Goal: Task Accomplishment & Management: Complete application form

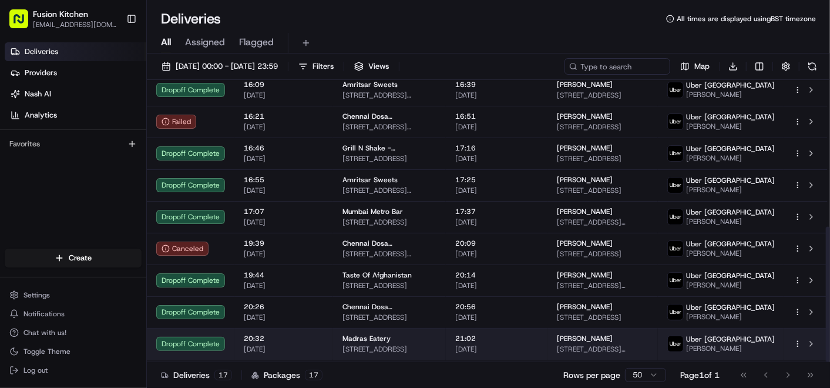
scroll to position [306, 0]
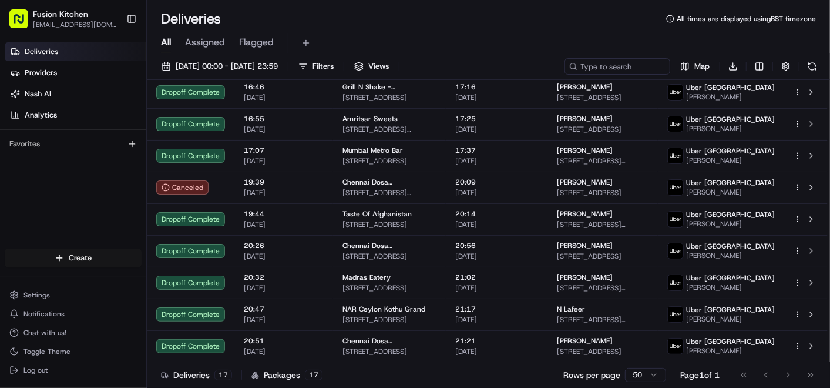
click at [72, 262] on html "Fusion Kitchen [EMAIL_ADDRESS][DOMAIN_NAME] Toggle Sidebar Deliveries Providers…" at bounding box center [415, 194] width 830 height 388
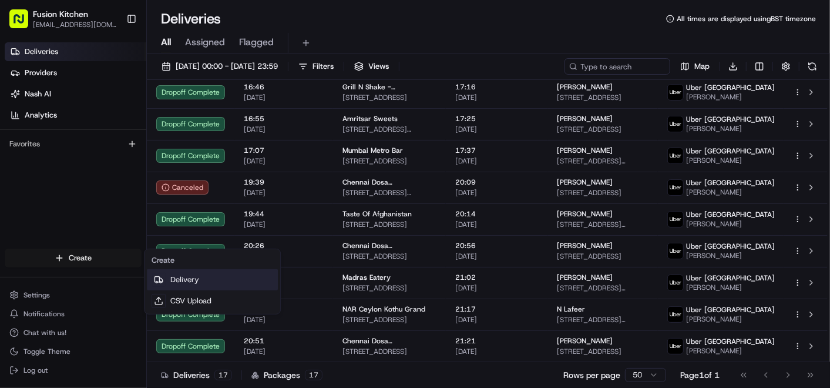
drag, startPoint x: 200, startPoint y: 275, endPoint x: 89, endPoint y: 0, distance: 296.8
click at [200, 275] on link "Delivery" at bounding box center [212, 279] width 131 height 21
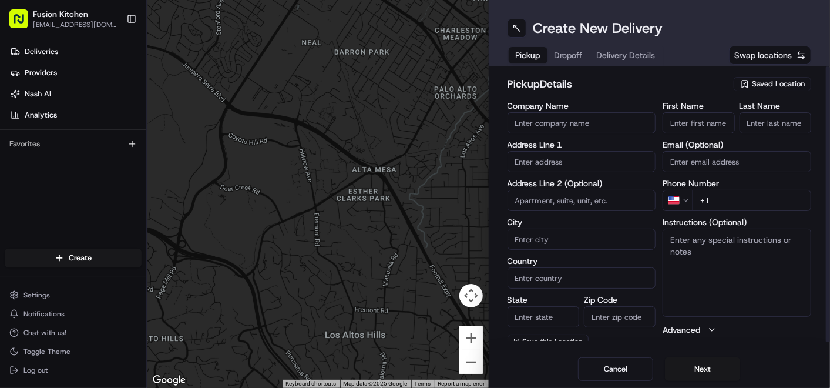
click at [557, 157] on input "text" at bounding box center [582, 161] width 149 height 21
paste input "[STREET_ADDRESS]"
click at [587, 186] on div "[STREET_ADDRESS]" at bounding box center [582, 186] width 143 height 18
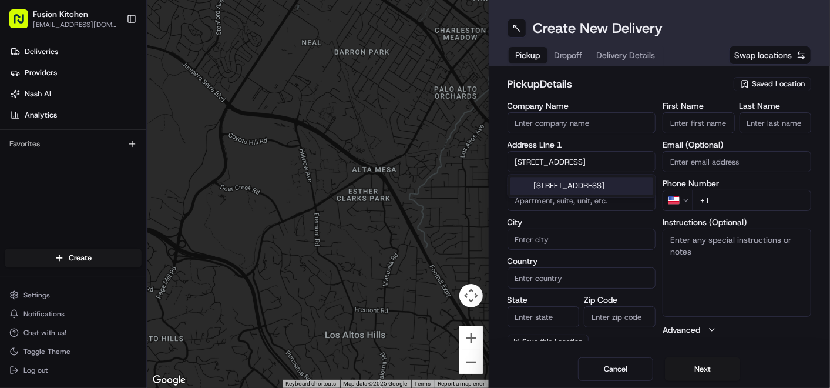
type input "[STREET_ADDRESS]"
type input "[GEOGRAPHIC_DATA]"
type input "IP4 1HJ"
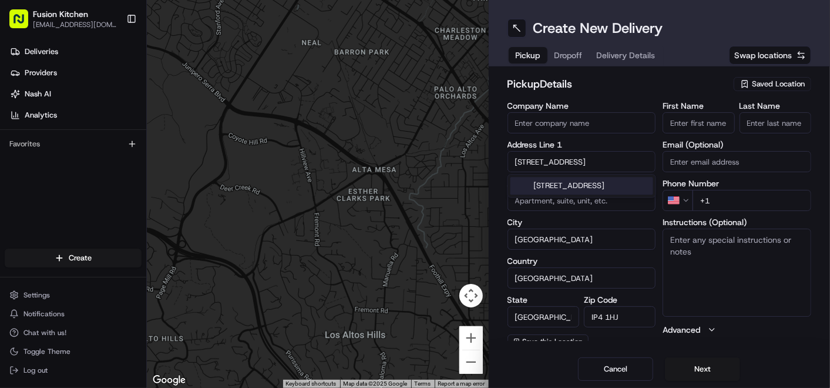
type input "[STREET_ADDRESS]"
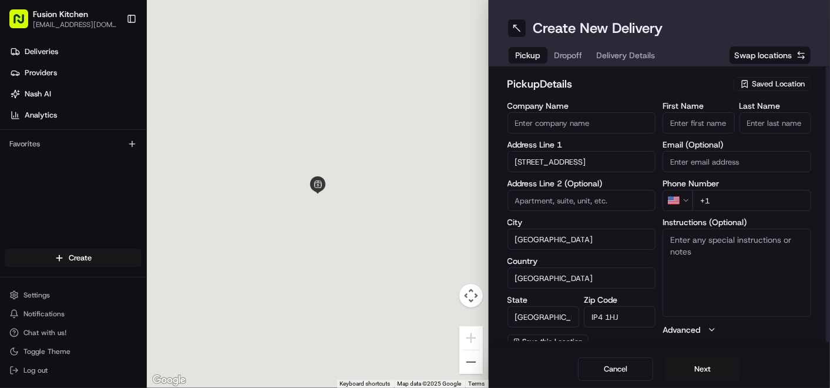
click at [725, 259] on textarea "Instructions (Optional)" at bounding box center [737, 273] width 149 height 88
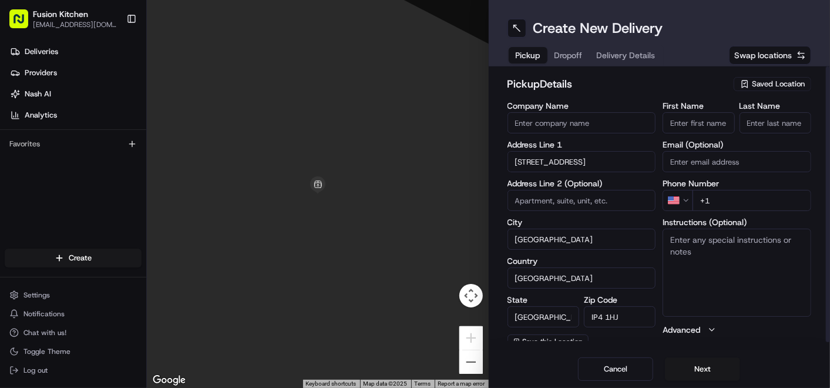
paste textarea "[STREET_ADDRESS]"
type textarea "[STREET_ADDRESS]"
click at [700, 122] on input "First Name" at bounding box center [699, 122] width 72 height 21
paste input "[PERSON_NAME]."
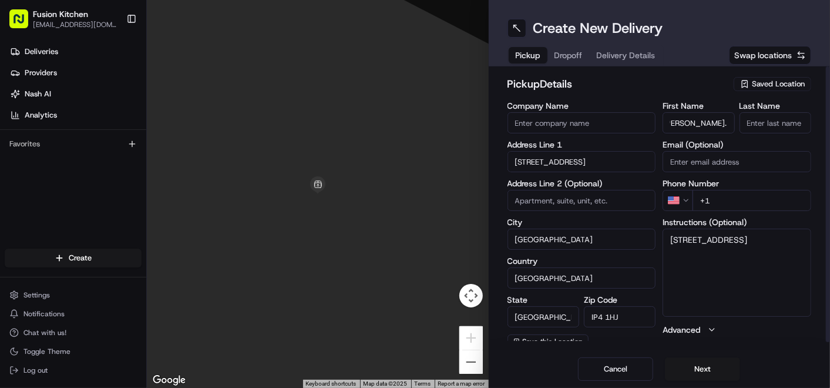
click at [708, 122] on input "[PERSON_NAME]." at bounding box center [699, 122] width 72 height 21
type input "Ganesan ."
click at [770, 117] on input "Last Name" at bounding box center [776, 122] width 72 height 21
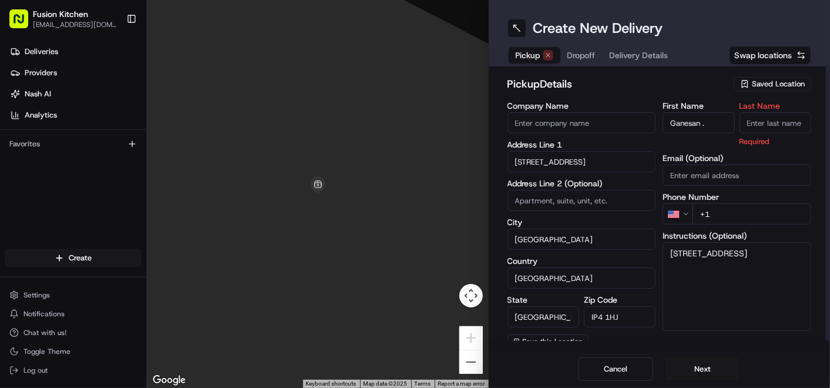
paste input "[PERSON_NAME]"
type input "[PERSON_NAME]"
click at [725, 122] on input "Ganesan ." at bounding box center [699, 122] width 72 height 21
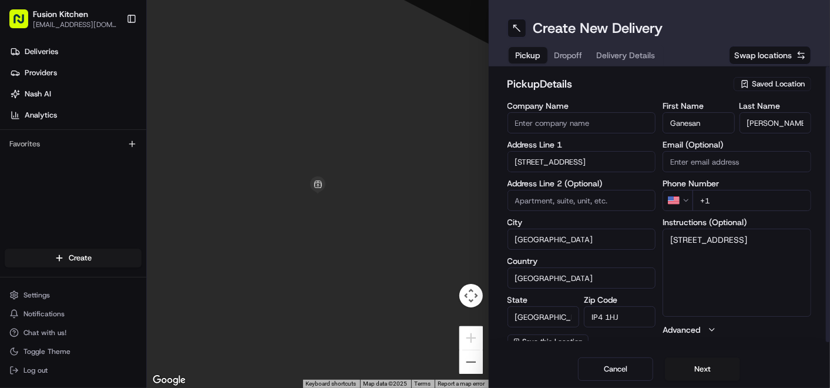
type input "Ganesan"
click at [582, 115] on input "Company Name" at bounding box center [582, 122] width 149 height 21
paste input "Chennai Dosa [GEOGRAPHIC_DATA]"
type input "Chennai Dosa [GEOGRAPHIC_DATA]"
click at [595, 93] on div "pickup Details Saved Location" at bounding box center [660, 86] width 304 height 21
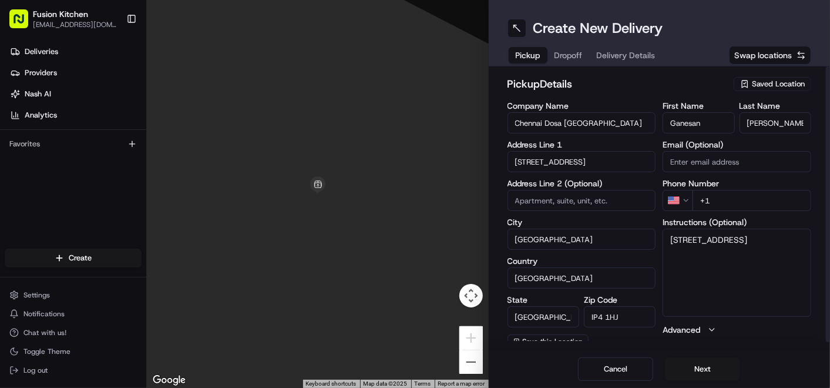
click at [685, 200] on html "Fusion Kitchen [EMAIL_ADDRESS][DOMAIN_NAME] Toggle Sidebar Deliveries Providers…" at bounding box center [415, 194] width 830 height 388
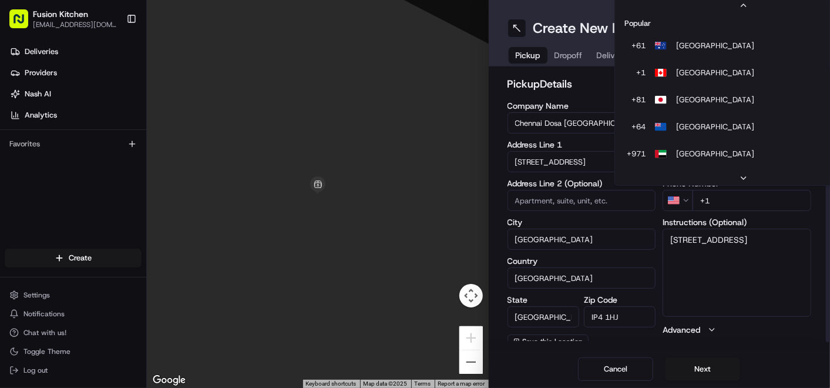
scroll to position [50, 0]
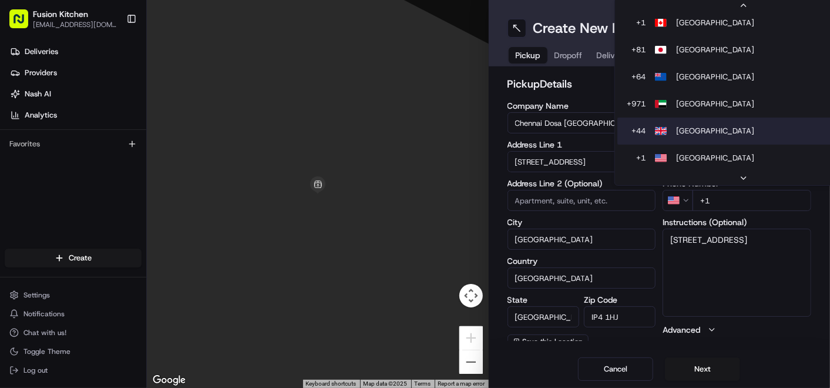
type input "+44"
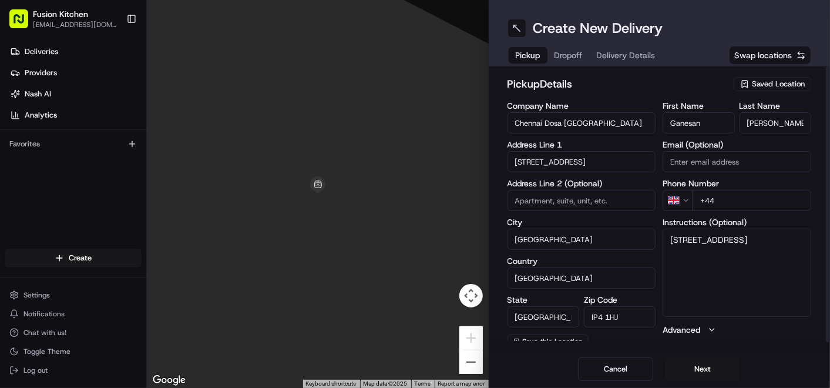
click at [759, 265] on textarea "[STREET_ADDRESS]" at bounding box center [737, 273] width 149 height 88
type textarea "[STREET_ADDRESS]"
click at [751, 206] on input "+44" at bounding box center [752, 200] width 119 height 21
click at [746, 199] on input "+44" at bounding box center [752, 200] width 119 height 21
paste input "1473 288599"
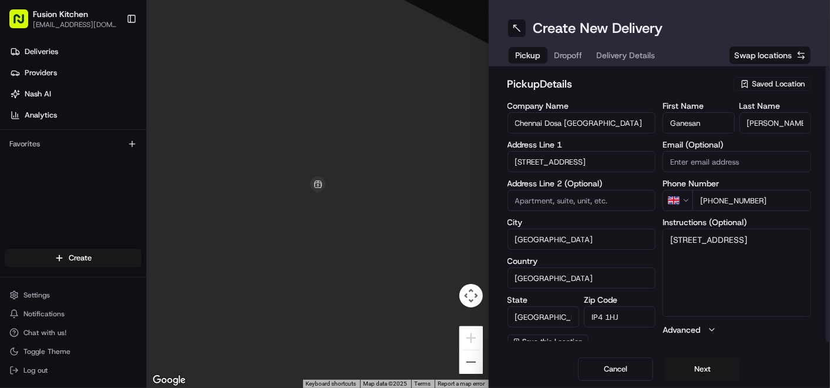
type input "[PHONE_NUMBER]"
click at [762, 262] on textarea "[STREET_ADDRESS]" at bounding box center [737, 273] width 149 height 88
paste textarea "1473288599"
type textarea "[STREET_ADDRESS] 1473288599"
click at [738, 297] on textarea "[STREET_ADDRESS] 1473288599" at bounding box center [737, 273] width 149 height 88
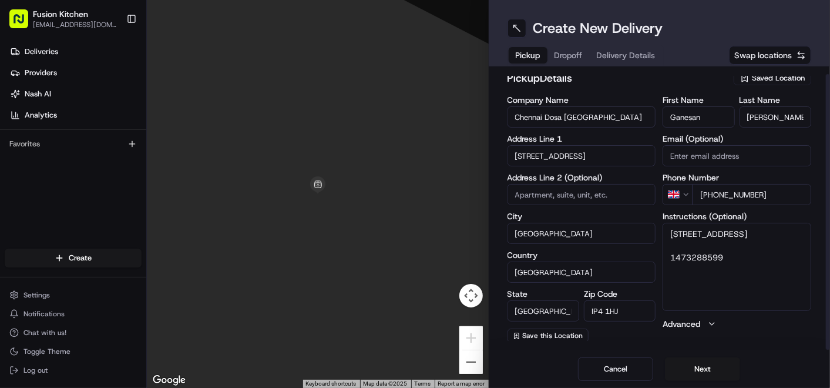
scroll to position [7, 0]
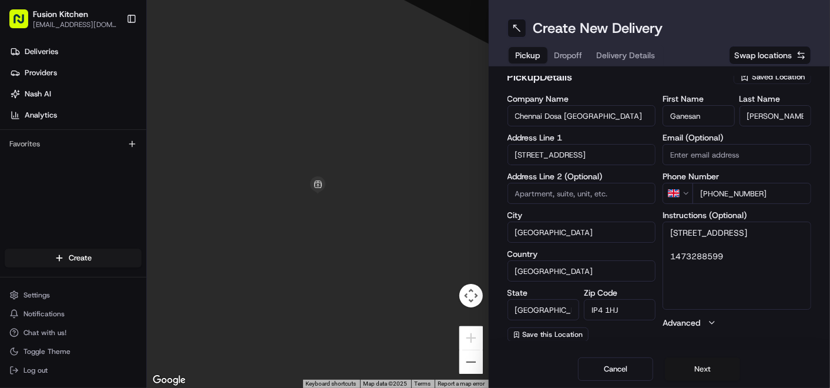
click at [698, 365] on button "Next" at bounding box center [702, 369] width 75 height 24
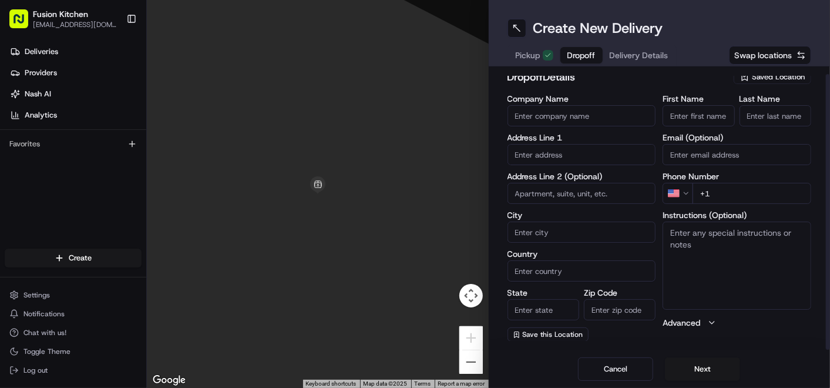
click at [581, 155] on input "text" at bounding box center [582, 154] width 149 height 21
paste input "[STREET_ADDRESS]"
click at [565, 183] on div "[STREET_ADDRESS]" at bounding box center [582, 179] width 143 height 18
type input "[STREET_ADDRESS]"
type input "[GEOGRAPHIC_DATA]"
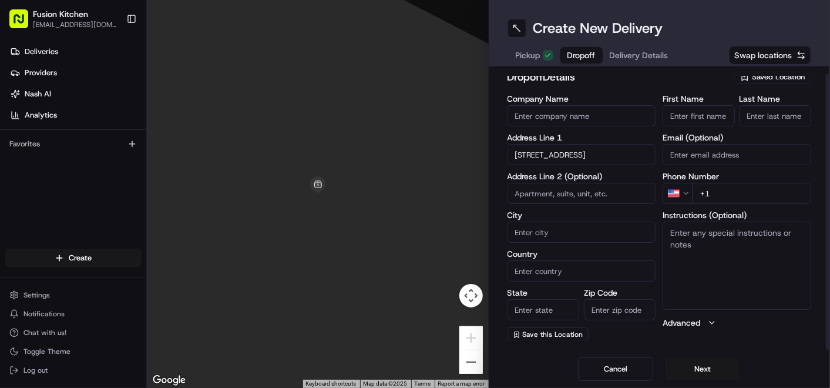
type input "[GEOGRAPHIC_DATA]"
type input "IP4 4NP"
type input "[STREET_ADDRESS]"
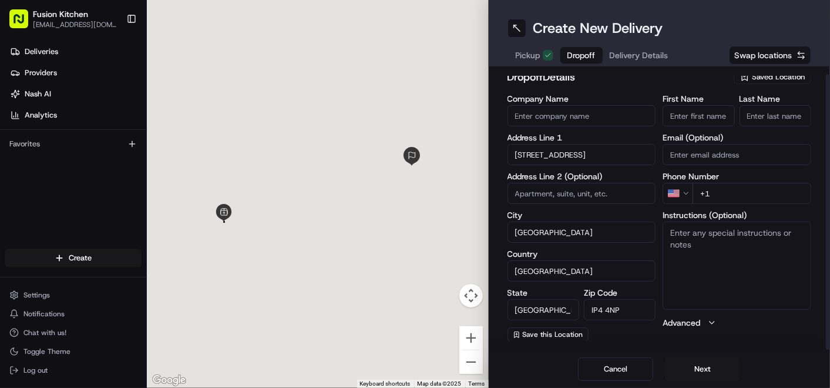
click at [694, 246] on textarea "Instructions (Optional)" at bounding box center [737, 266] width 149 height 88
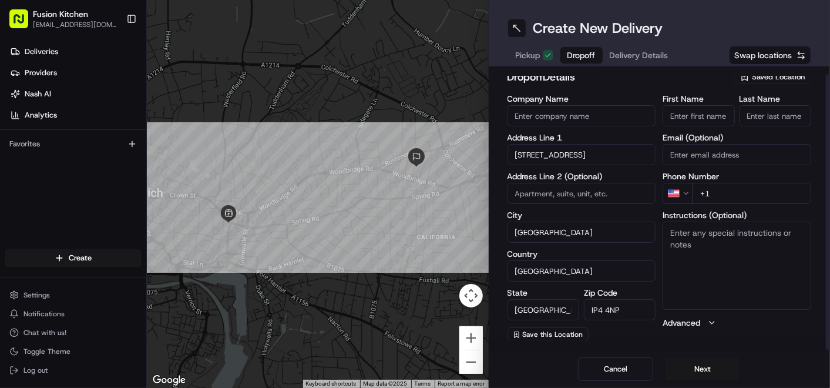
paste textarea "[STREET_ADDRESS]"
paste textarea "7553992044"
type textarea "[STREET_ADDRESS] 7553992044"
click at [688, 193] on html "Fusion Kitchen [EMAIL_ADDRESS][DOMAIN_NAME] Toggle Sidebar Deliveries Providers…" at bounding box center [415, 194] width 830 height 388
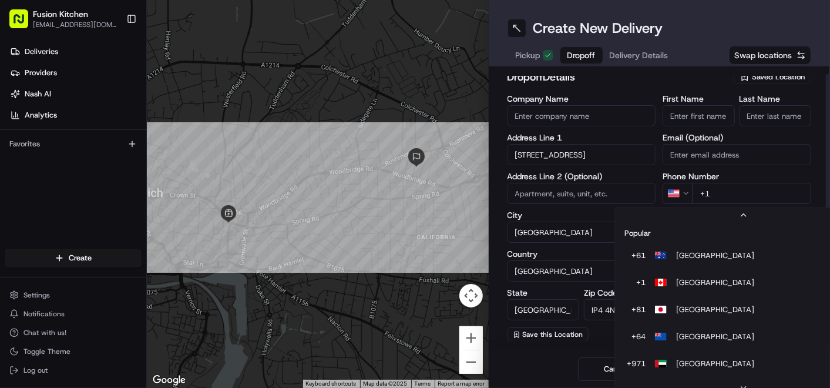
scroll to position [50, 0]
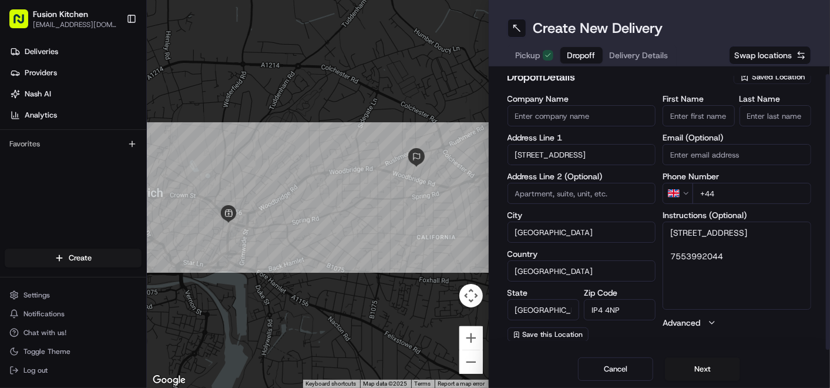
click at [744, 190] on input "+44" at bounding box center [752, 193] width 119 height 21
paste input "7553 992044"
type input "[PHONE_NUMBER]"
click at [589, 114] on input "Company Name" at bounding box center [582, 115] width 149 height 21
paste input "[PERSON_NAME]"
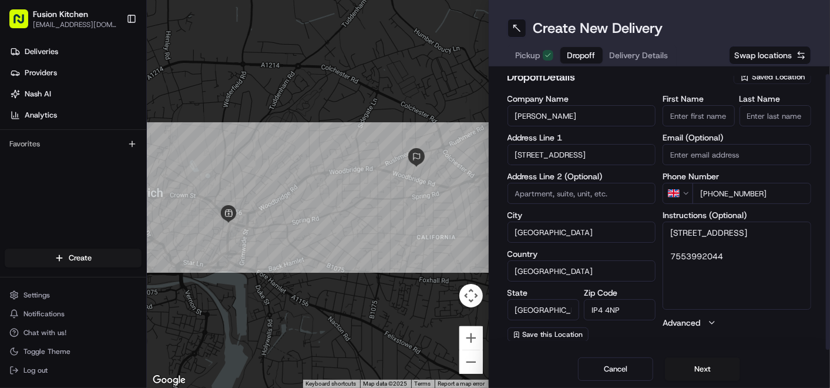
type input "[PERSON_NAME]"
click at [708, 116] on input "First Name" at bounding box center [699, 115] width 72 height 21
paste input "[PERSON_NAME]"
type input "[PERSON_NAME]"
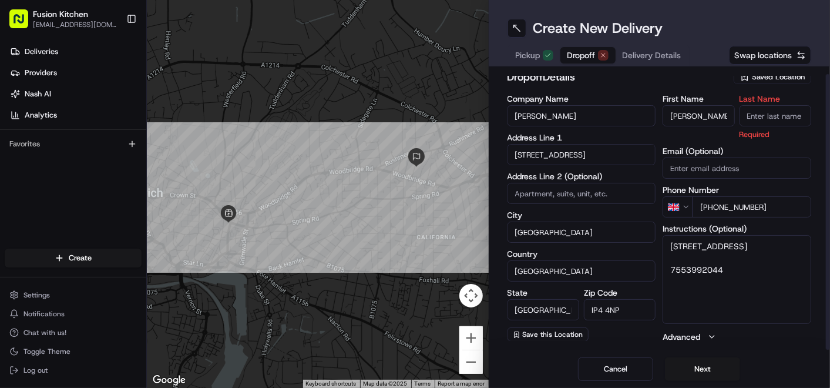
click at [767, 116] on input "Last Name" at bounding box center [776, 115] width 72 height 21
paste input "[PERSON_NAME]"
click at [767, 116] on input "[PERSON_NAME]" at bounding box center [776, 115] width 72 height 21
type input "[PERSON_NAME]"
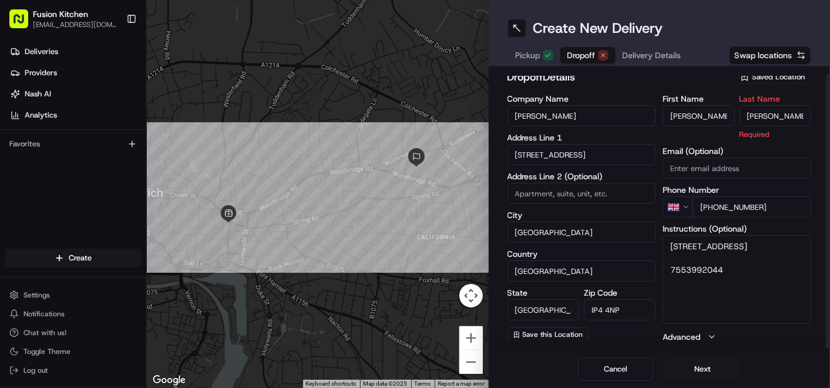
click at [703, 117] on input "[PERSON_NAME]" at bounding box center [699, 115] width 72 height 21
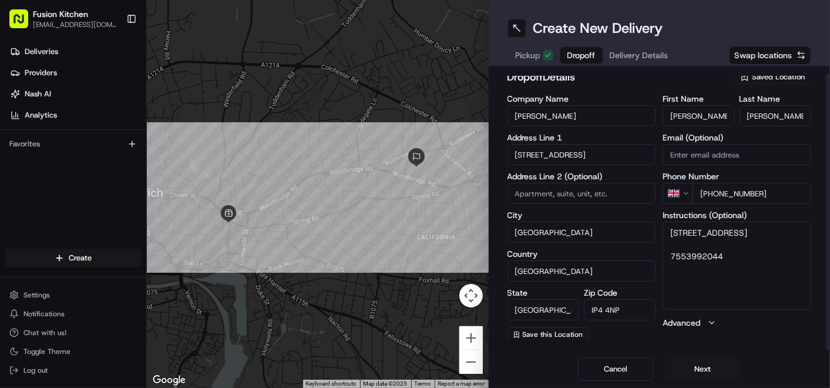
click at [703, 117] on input "[PERSON_NAME]" at bounding box center [699, 115] width 72 height 21
type input "Anjima"
click at [708, 367] on button "Next" at bounding box center [702, 369] width 75 height 24
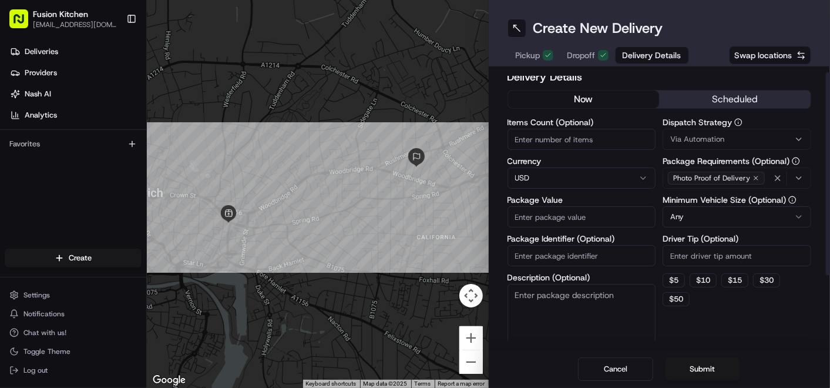
click at [527, 179] on html "Fusion Kitchen [EMAIL_ADDRESS][DOMAIN_NAME] Toggle Sidebar Deliveries Providers…" at bounding box center [415, 194] width 830 height 388
click at [537, 218] on input "Package Value" at bounding box center [582, 216] width 149 height 21
paste input "32.06"
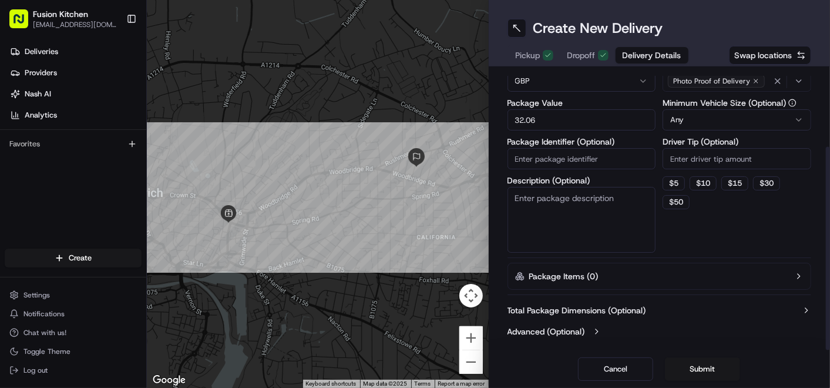
type input "32.06"
click at [661, 341] on div "Delivery Details now scheduled Items Count (Optional) Currency GBP Package Valu…" at bounding box center [660, 208] width 342 height 284
click at [709, 371] on button "Submit" at bounding box center [702, 369] width 75 height 24
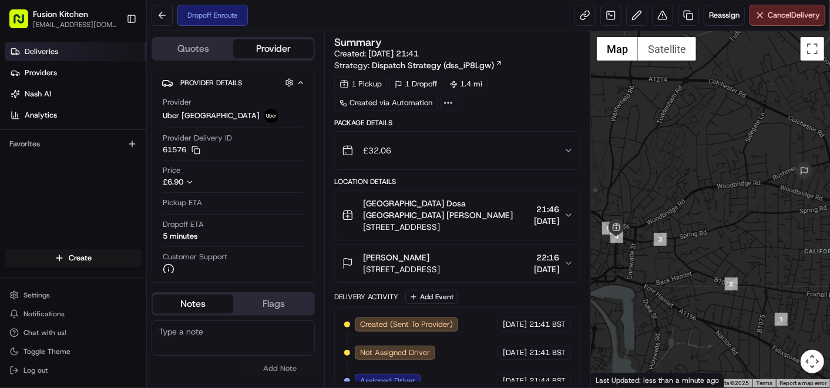
click at [50, 55] on span "Deliveries" at bounding box center [41, 51] width 33 height 11
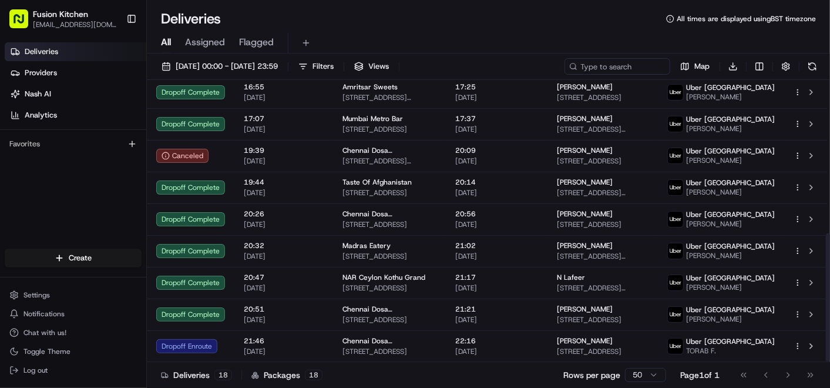
scroll to position [337, 0]
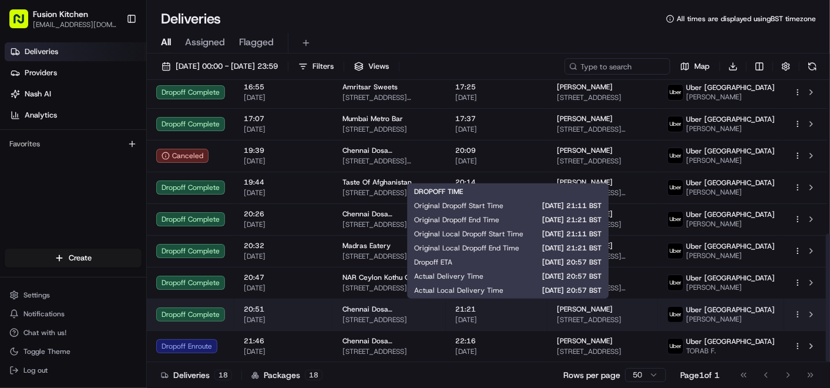
click at [538, 318] on span "[DATE]" at bounding box center [496, 319] width 83 height 9
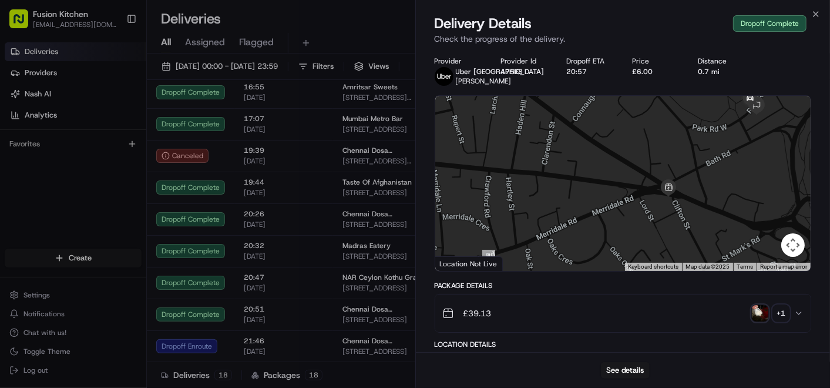
click at [758, 319] on img "button" at bounding box center [760, 313] width 16 height 16
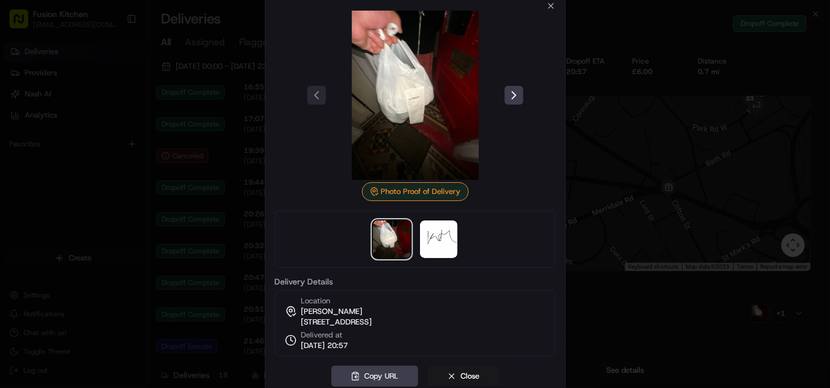
click at [660, 200] on div at bounding box center [415, 194] width 830 height 388
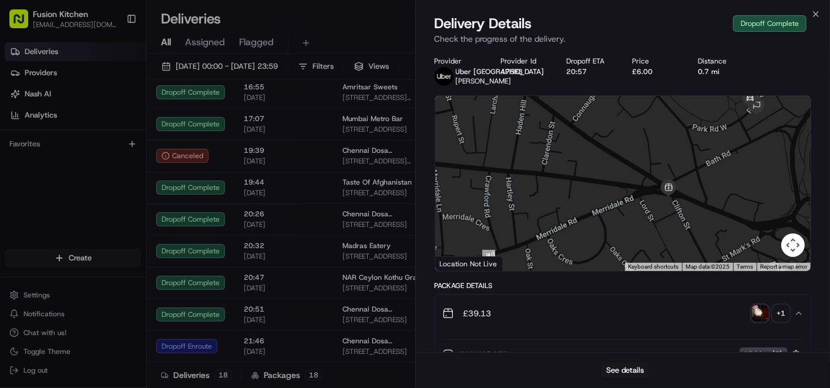
scroll to position [196, 0]
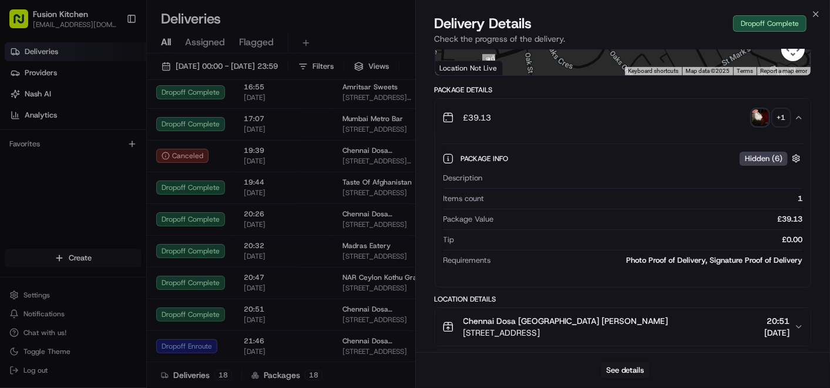
click at [291, 284] on span "[DATE]" at bounding box center [284, 287] width 80 height 9
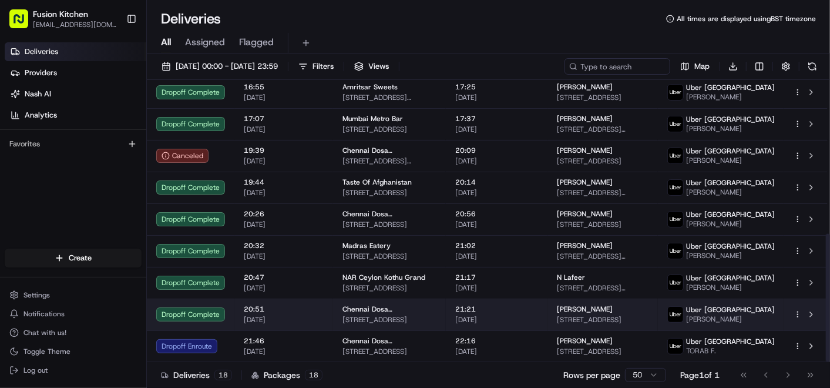
scroll to position [337, 0]
